Goal: Task Accomplishment & Management: Manage account settings

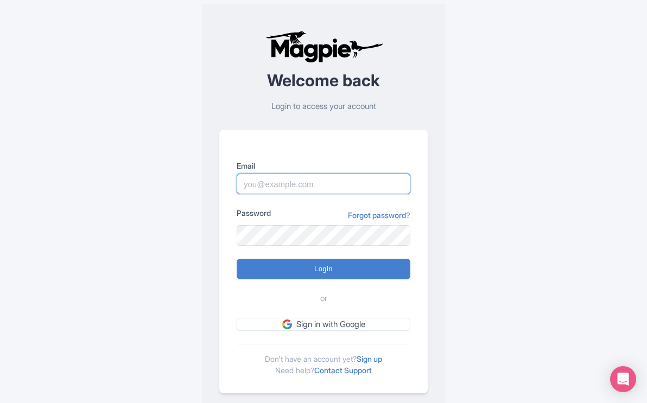
click at [254, 175] on input "Email" at bounding box center [324, 184] width 174 height 21
type input "mail@yellowstonesafaritours.com"
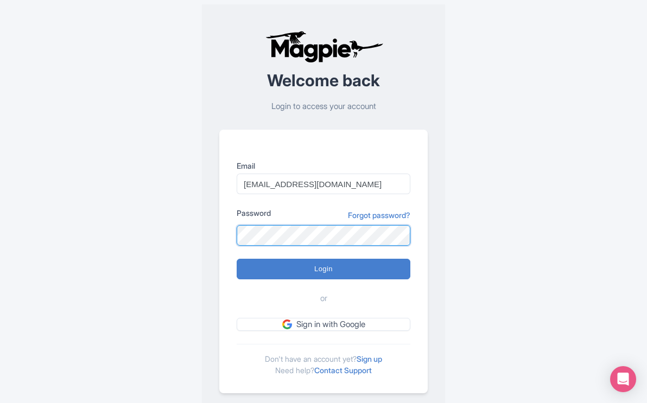
click at [237, 259] on input "Login" at bounding box center [324, 269] width 174 height 21
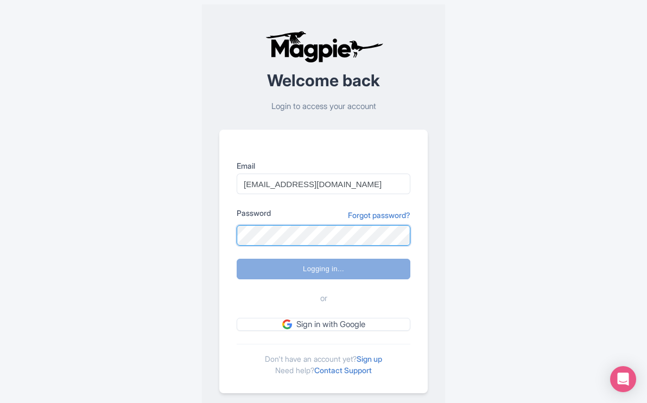
type input "Logging in..."
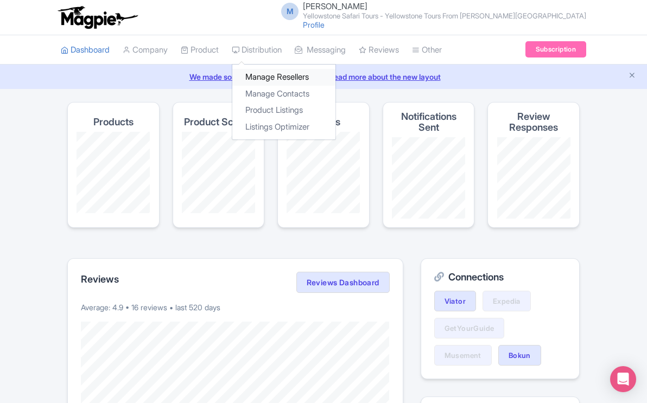
click at [270, 78] on link "Manage Resellers" at bounding box center [283, 77] width 103 height 17
